Goal: Task Accomplishment & Management: Use online tool/utility

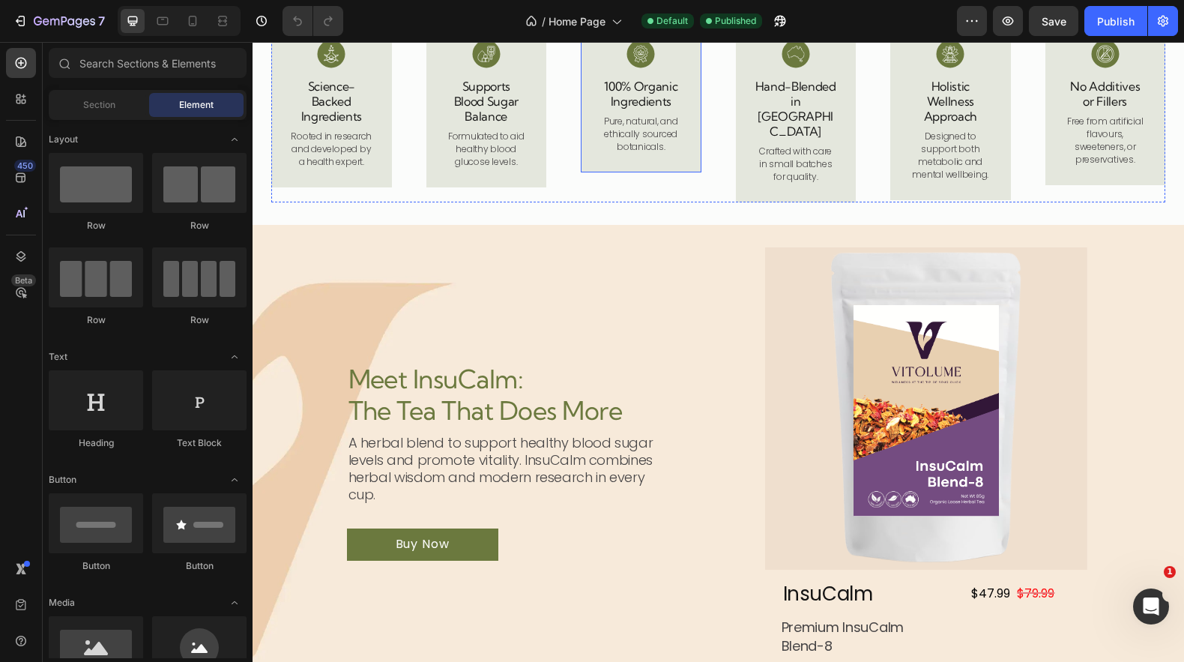
scroll to position [579, 0]
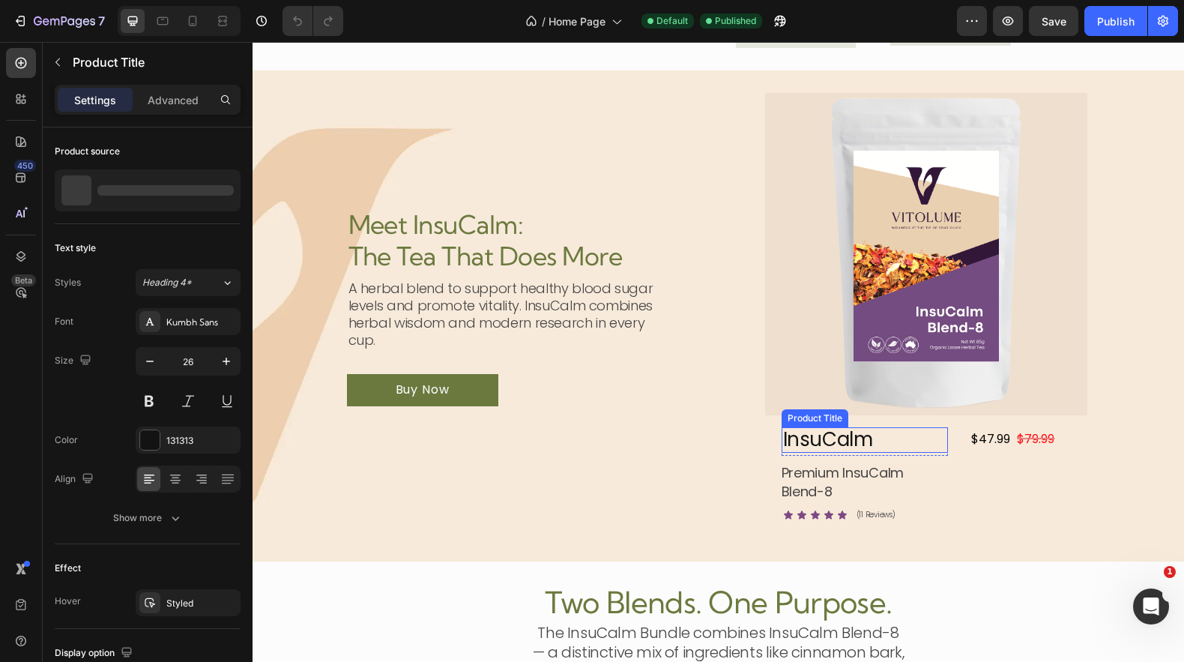
click at [830, 443] on h1 "InsuCalm" at bounding box center [864, 439] width 167 height 25
click at [874, 441] on h1 "InsuCalm" at bounding box center [864, 439] width 167 height 25
click at [865, 438] on h1 "InsuCalm" at bounding box center [864, 439] width 167 height 25
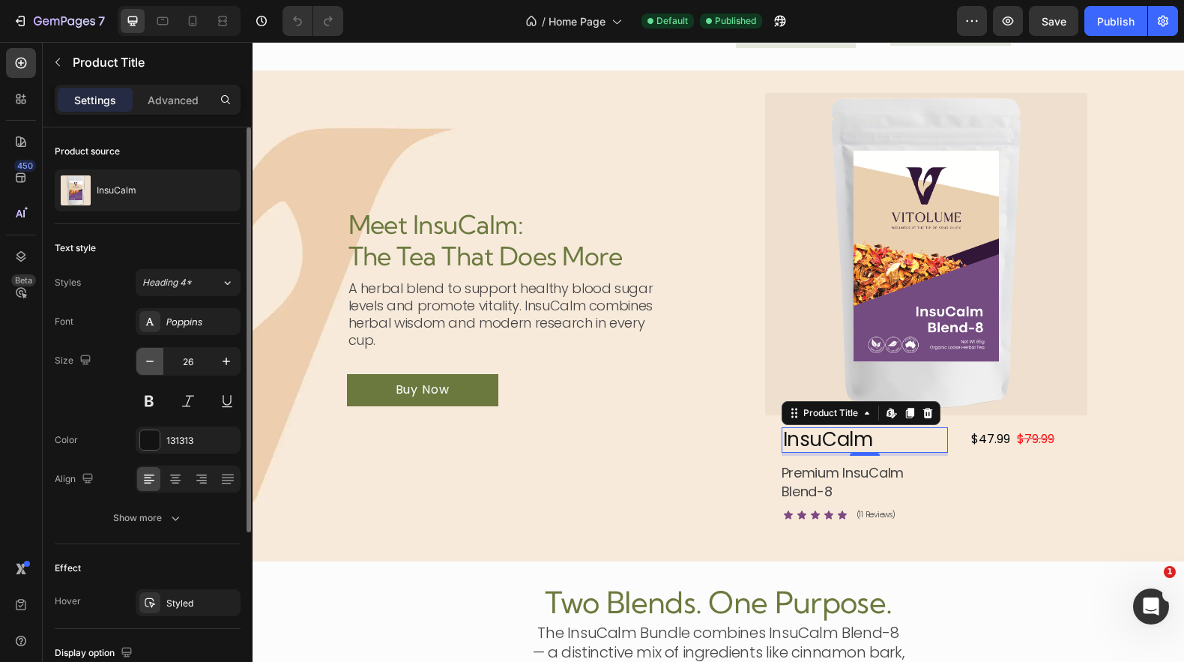
click at [154, 360] on icon "button" at bounding box center [149, 361] width 15 height 15
type input "22"
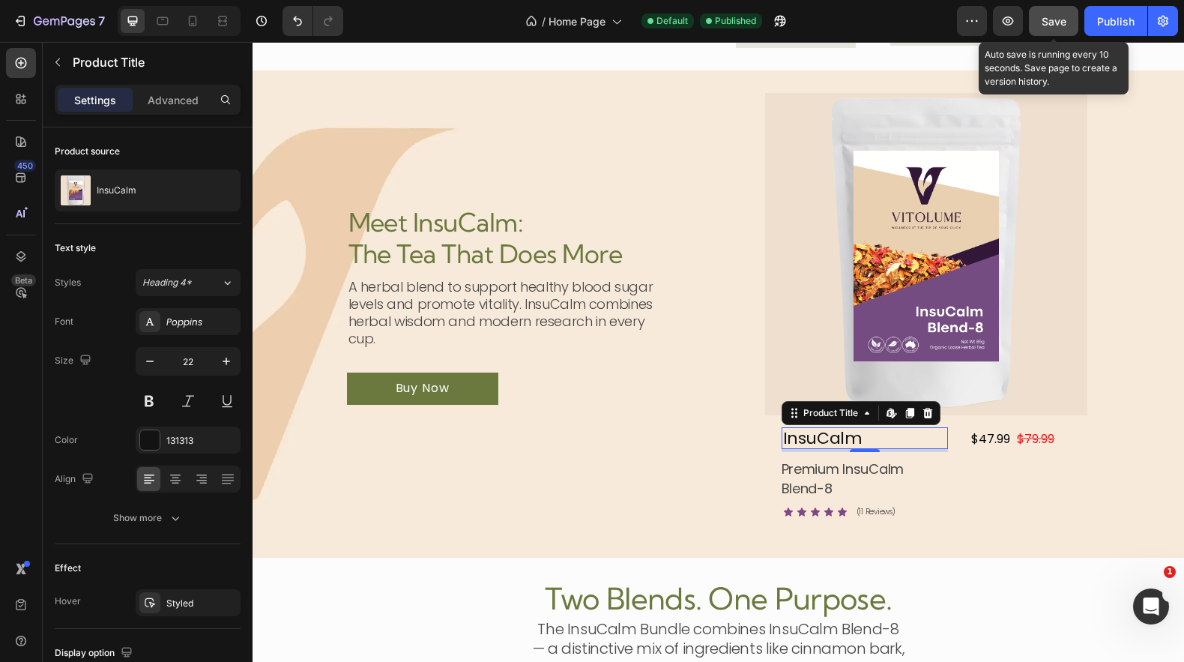
click at [1053, 28] on div "Save" at bounding box center [1053, 21] width 25 height 16
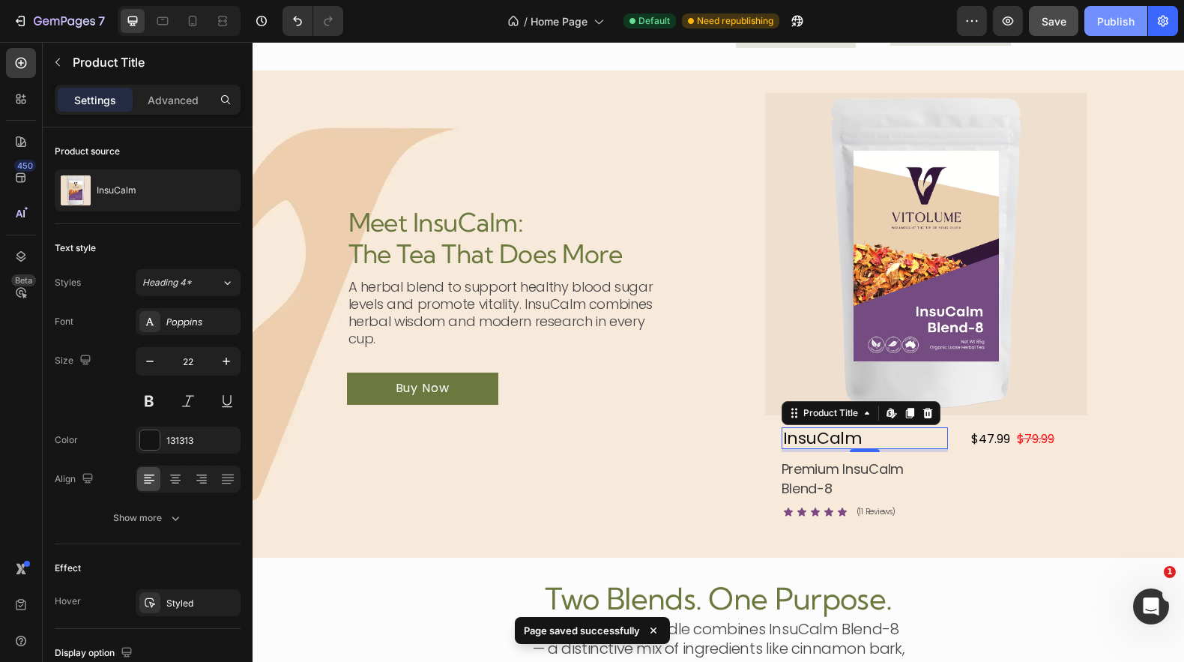
click at [1121, 24] on div "Publish" at bounding box center [1115, 21] width 37 height 16
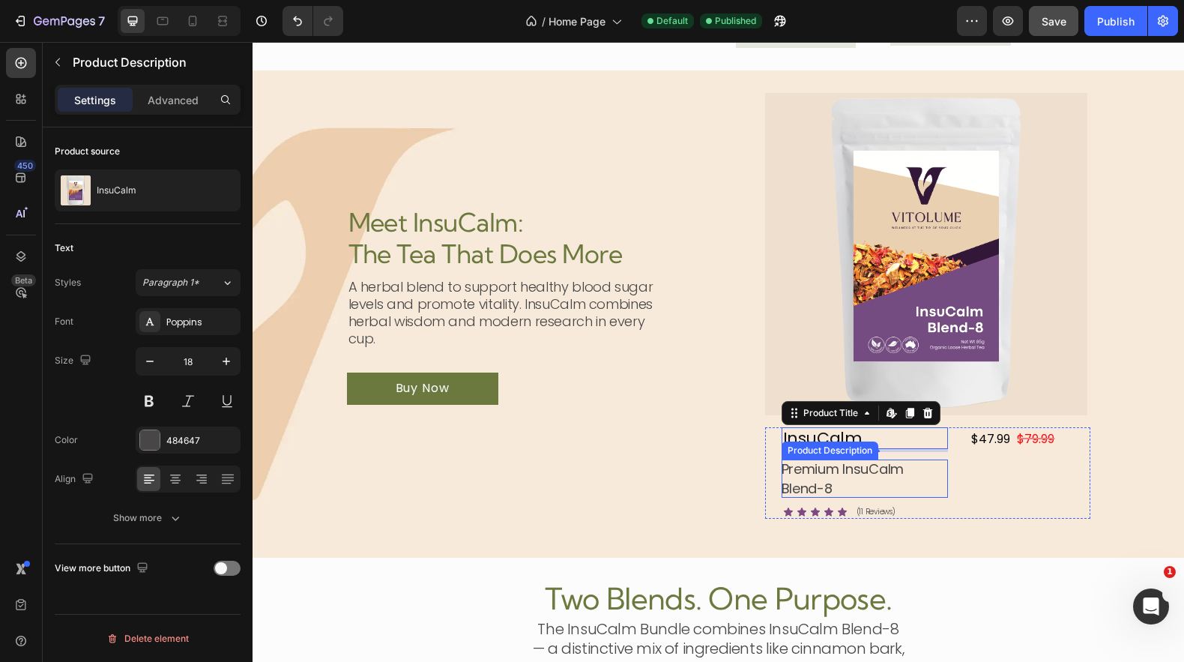
click at [818, 479] on span "Premium InsuCalm Blend-8" at bounding box center [842, 477] width 123 height 37
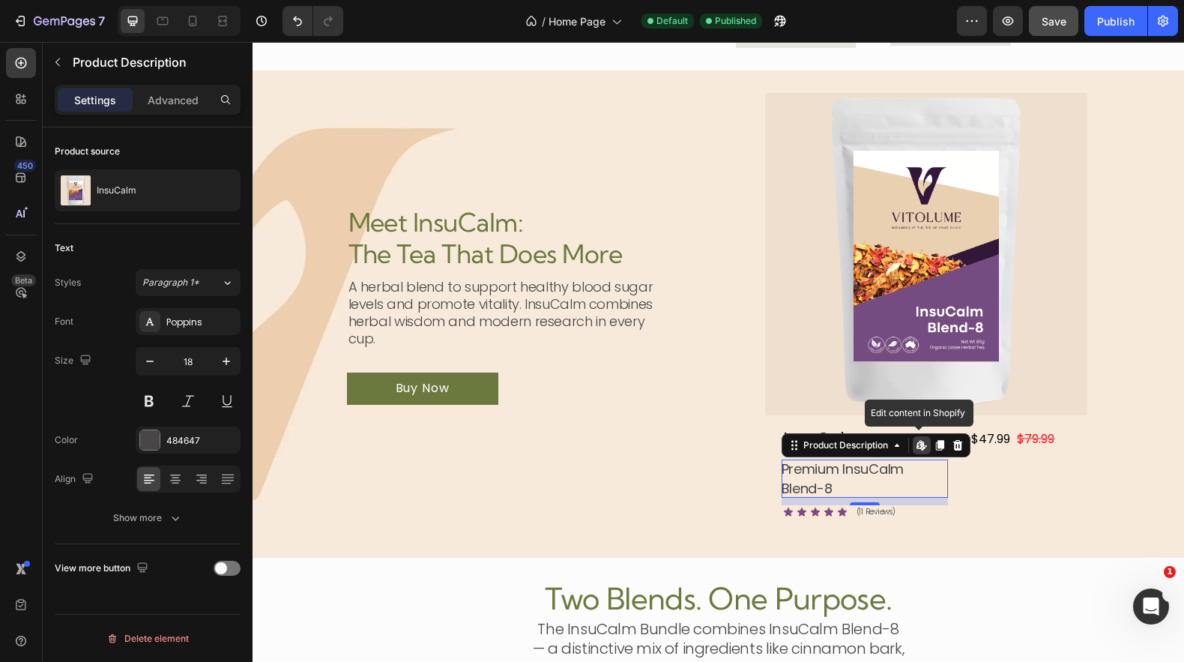
click at [919, 444] on icon at bounding box center [922, 445] width 12 height 12
